Goal: Task Accomplishment & Management: Manage account settings

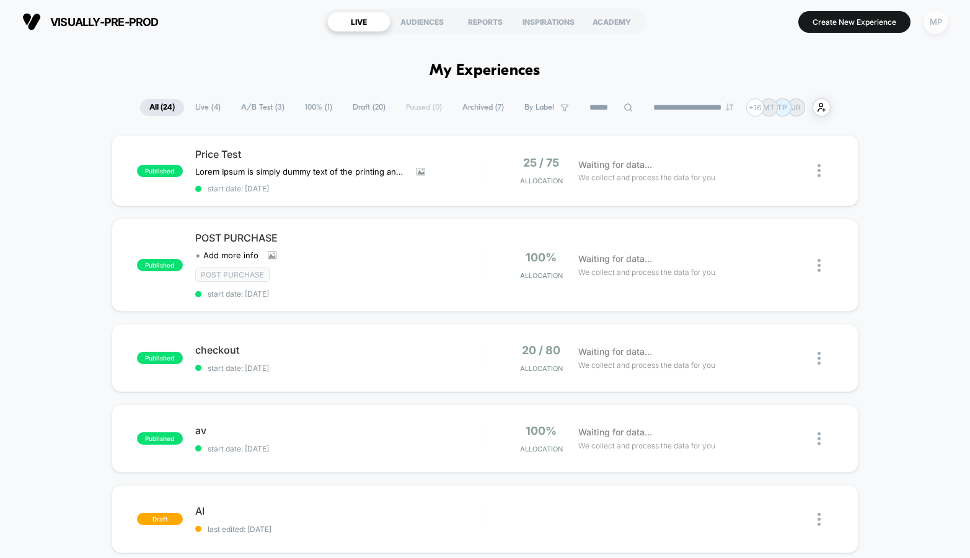
click at [934, 19] on div "MP" at bounding box center [936, 22] width 24 height 24
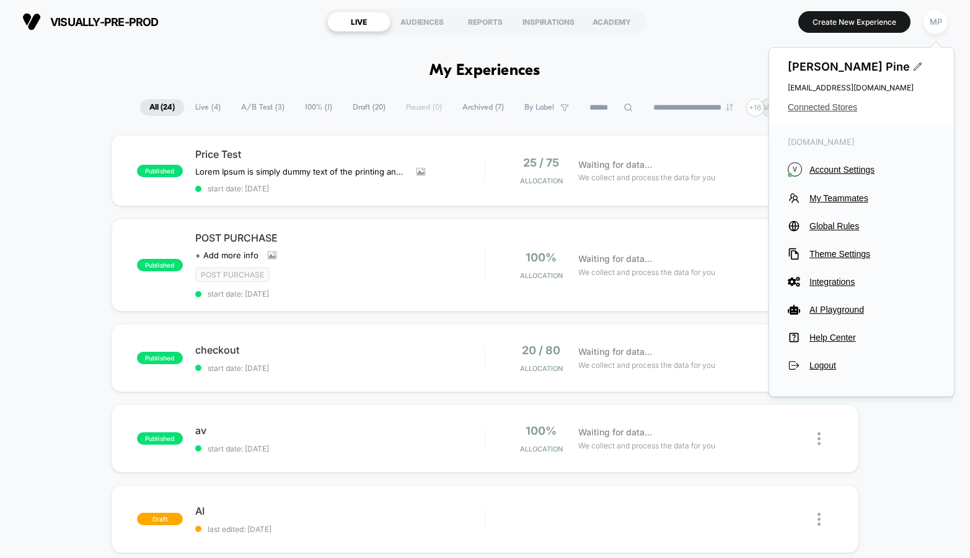
click at [811, 107] on span "Connected Stores" at bounding box center [862, 107] width 148 height 10
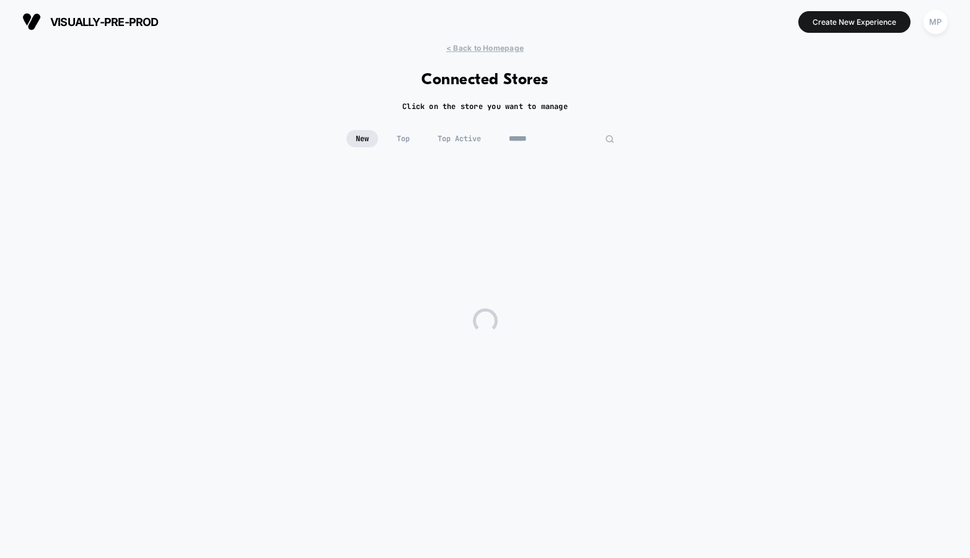
click at [566, 139] on input at bounding box center [562, 138] width 124 height 17
type input "*"
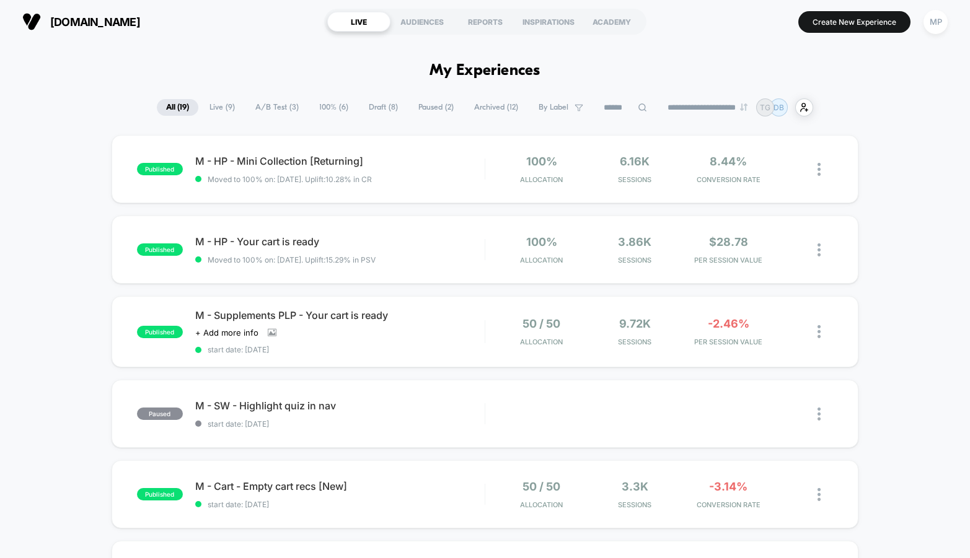
click at [275, 102] on span "A/B Test ( 3 )" at bounding box center [277, 107] width 62 height 17
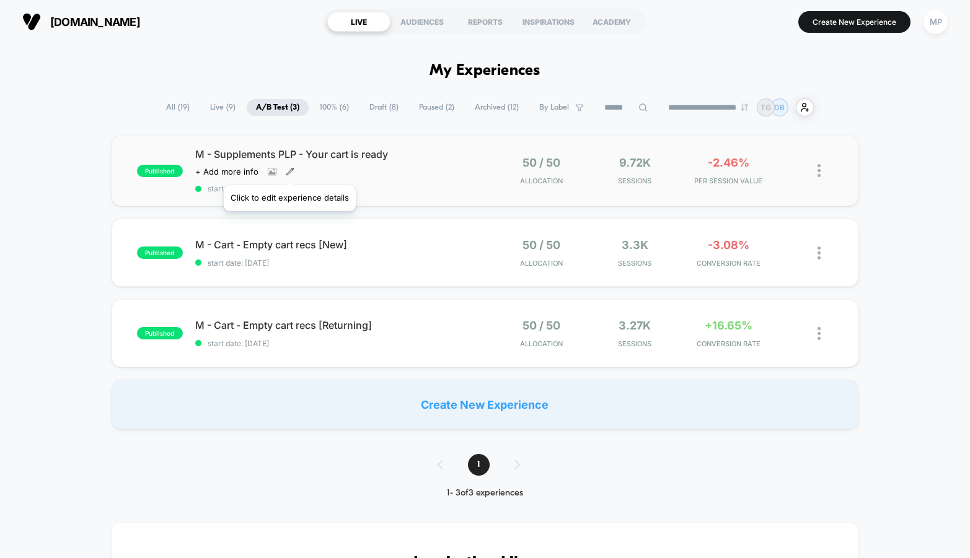
click at [289, 170] on icon at bounding box center [290, 171] width 9 height 9
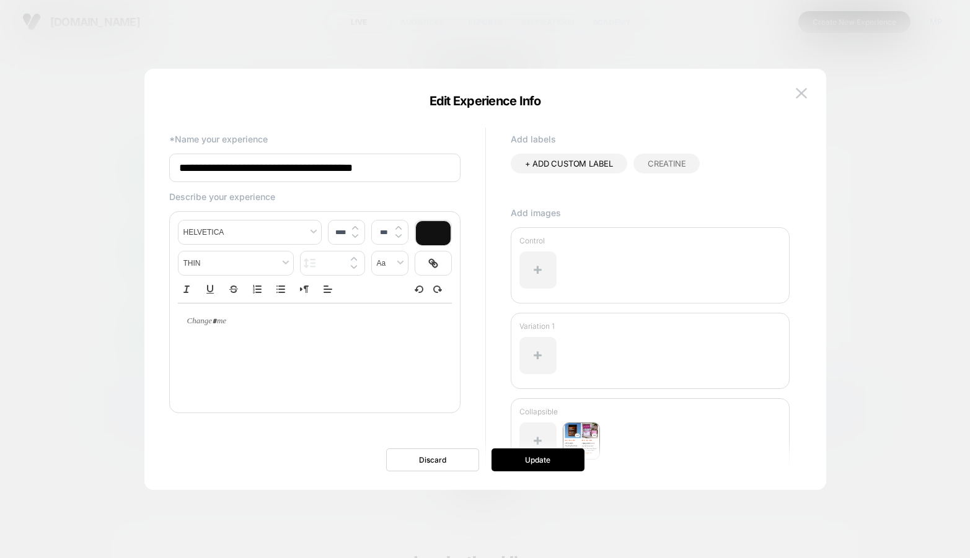
click at [319, 170] on input "**********" at bounding box center [314, 168] width 291 height 29
click at [803, 99] on button at bounding box center [801, 93] width 19 height 19
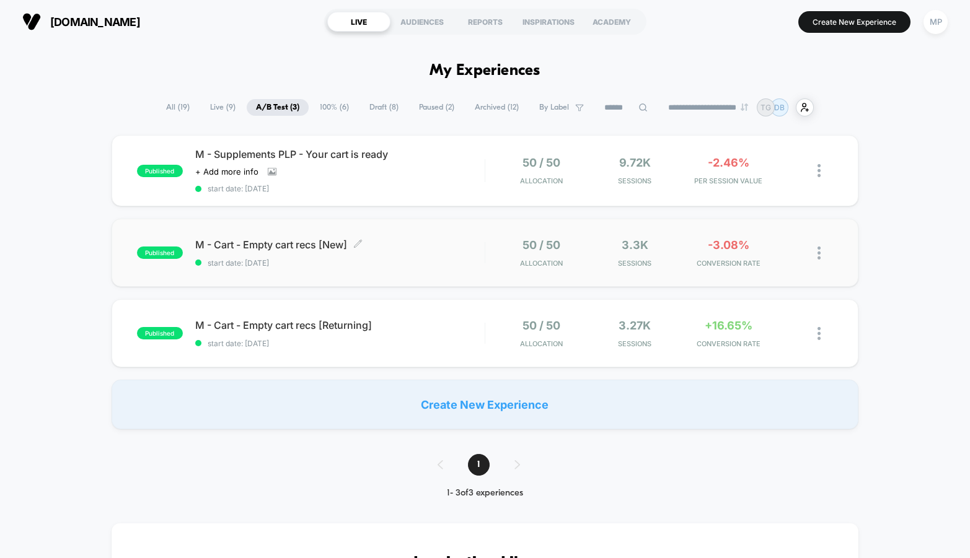
click at [345, 257] on div "M - Cart - Empty cart recs [New] Click to edit experience details Click to edit…" at bounding box center [339, 253] width 289 height 29
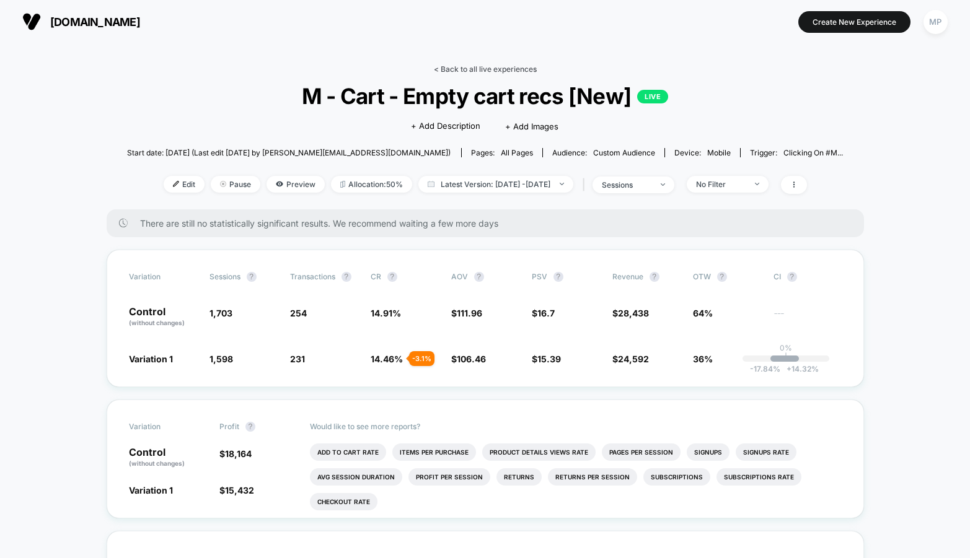
click at [459, 72] on link "< Back to all live experiences" at bounding box center [485, 68] width 103 height 9
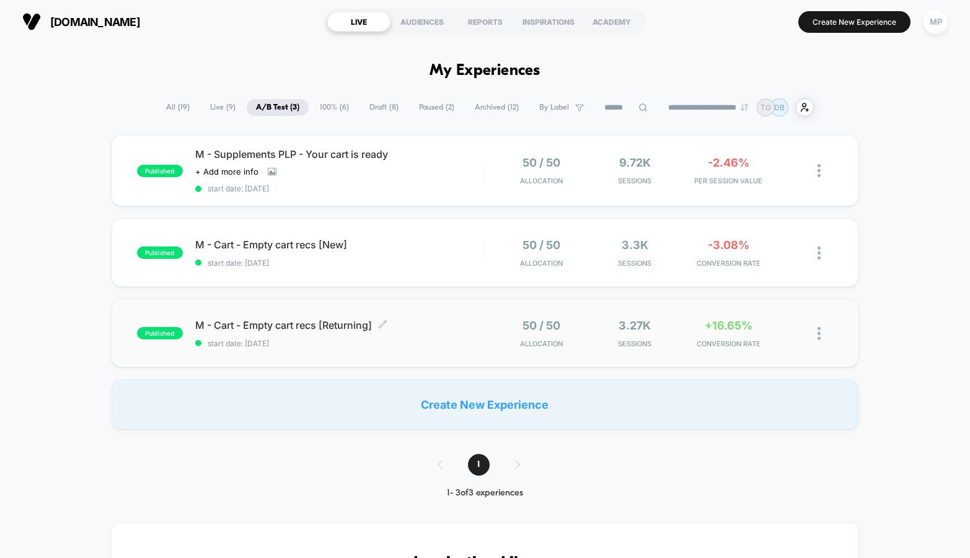
click at [335, 349] on div "published M - Cart - Empty cart recs [Returning] Click to edit experience detai…" at bounding box center [485, 333] width 747 height 68
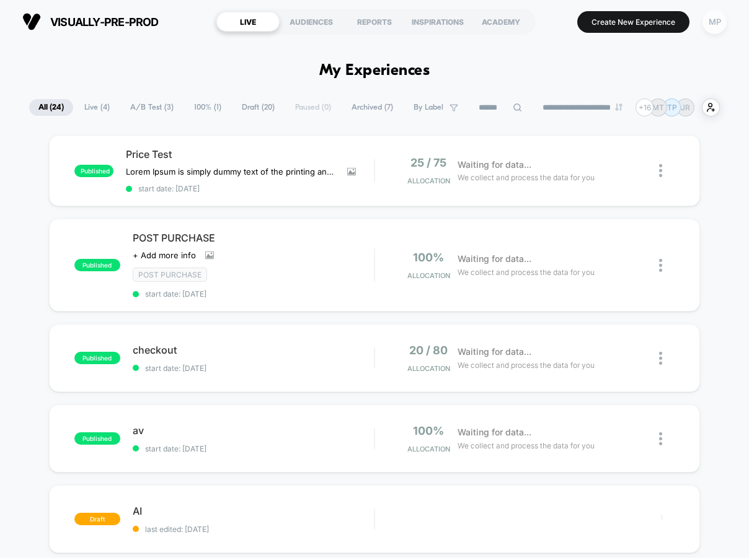
click at [557, 16] on div "MP" at bounding box center [714, 22] width 24 height 24
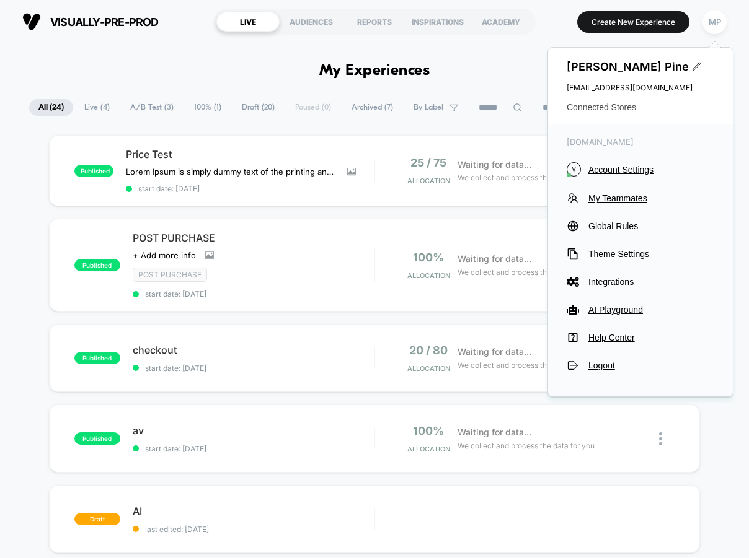
click at [557, 106] on span "Connected Stores" at bounding box center [641, 107] width 148 height 10
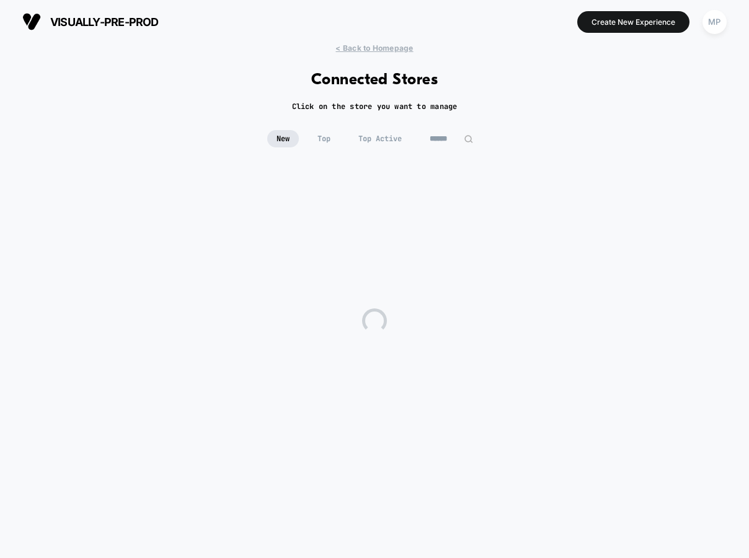
click at [461, 131] on input at bounding box center [451, 138] width 62 height 17
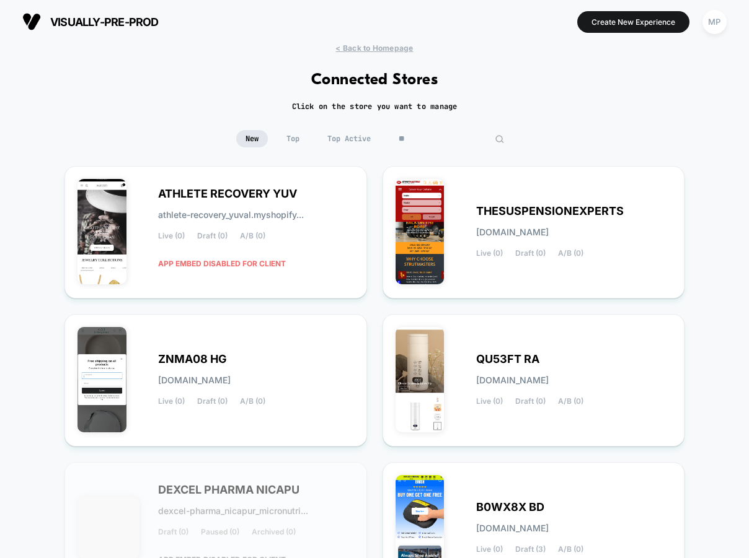
type input "*"
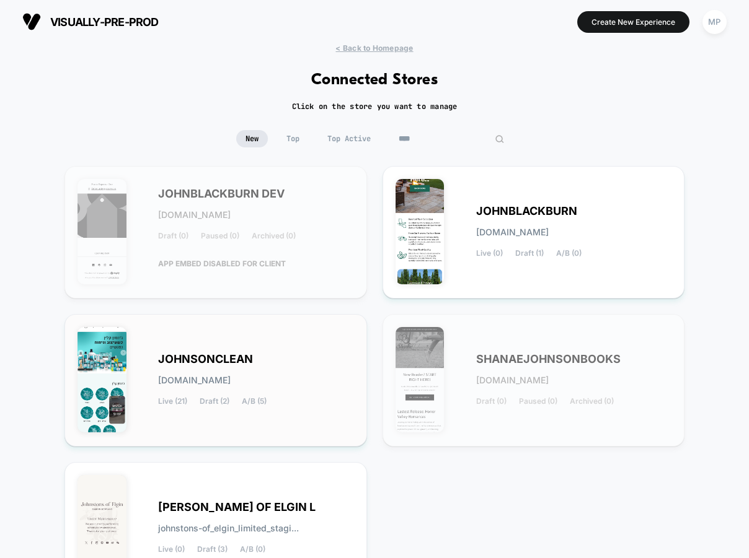
type input "****"
click at [235, 355] on span "JOHNSONCLEAN" at bounding box center [205, 359] width 95 height 9
